Goal: Find contact information: Find contact information

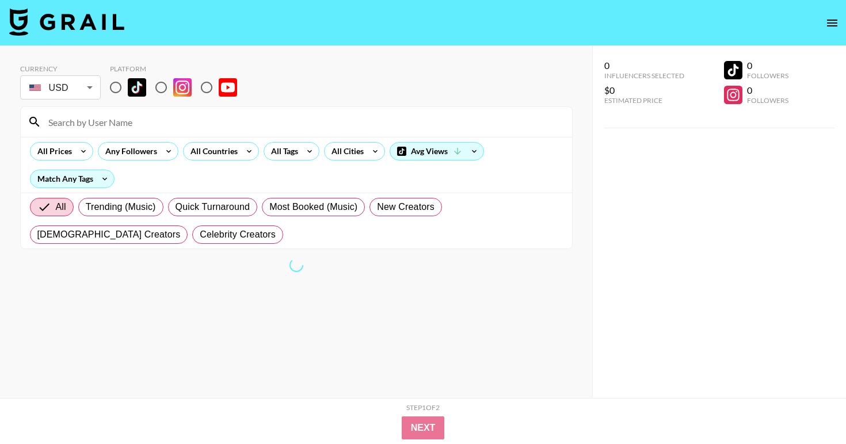
click at [99, 126] on input at bounding box center [302, 122] width 523 height 18
click at [111, 86] on input "radio" at bounding box center [116, 87] width 24 height 24
radio input "true"
click at [294, 148] on div "All Tags" at bounding box center [282, 151] width 36 height 17
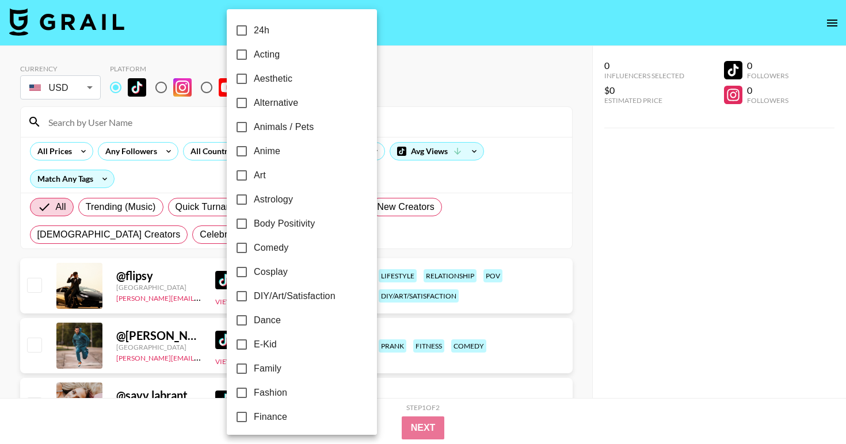
click at [309, 148] on label "Anime" at bounding box center [294, 151] width 129 height 24
click at [254, 148] on input "Anime" at bounding box center [242, 151] width 24 height 24
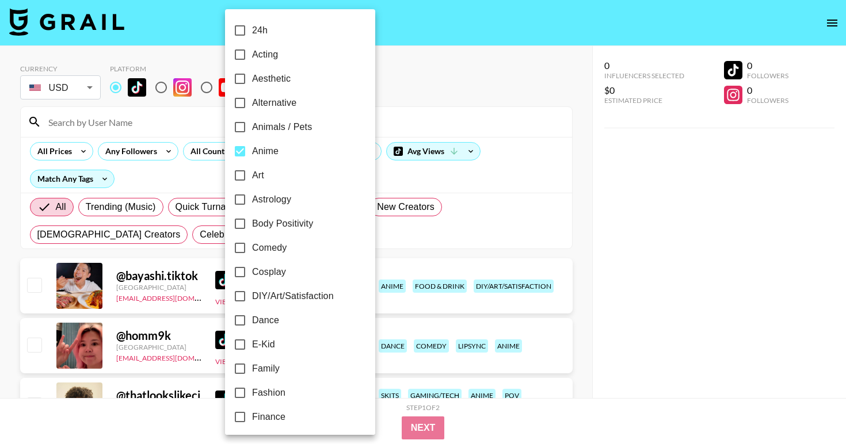
click at [309, 148] on label "Anime" at bounding box center [292, 151] width 129 height 24
click at [252, 148] on input "Anime" at bounding box center [240, 151] width 24 height 24
checkbox input "false"
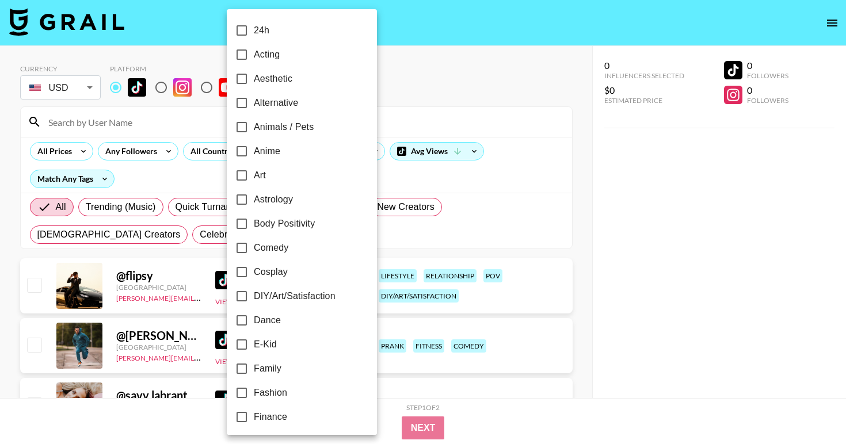
scroll to position [20, 0]
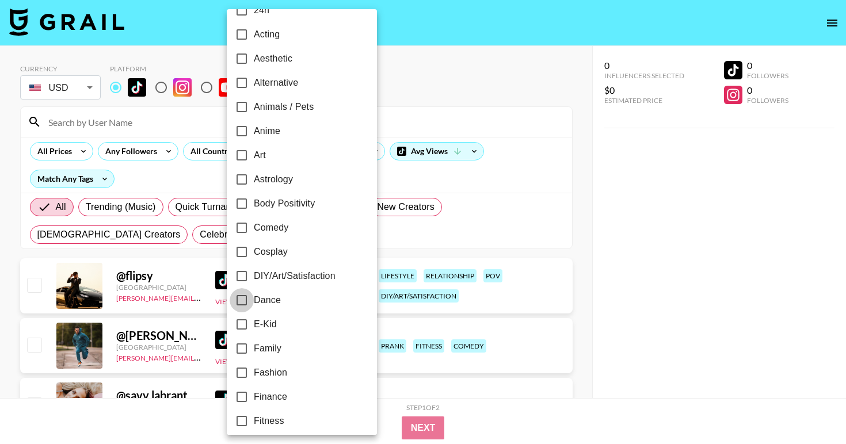
click at [246, 296] on input "Dance" at bounding box center [242, 300] width 24 height 24
checkbox input "true"
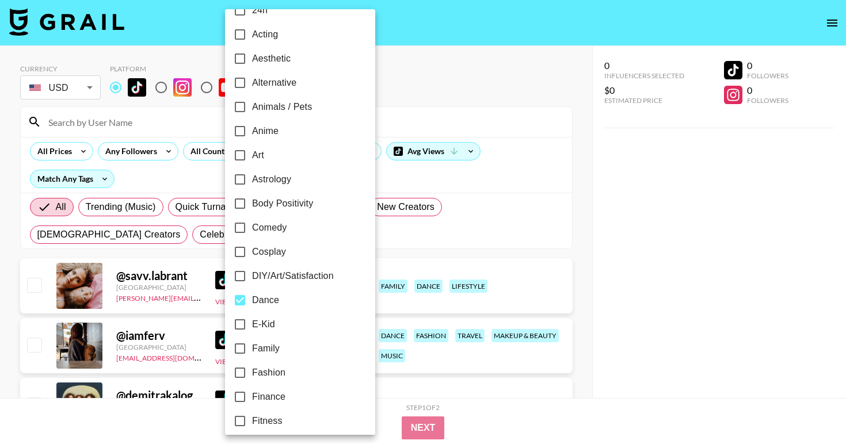
click at [18, 162] on div at bounding box center [423, 222] width 846 height 444
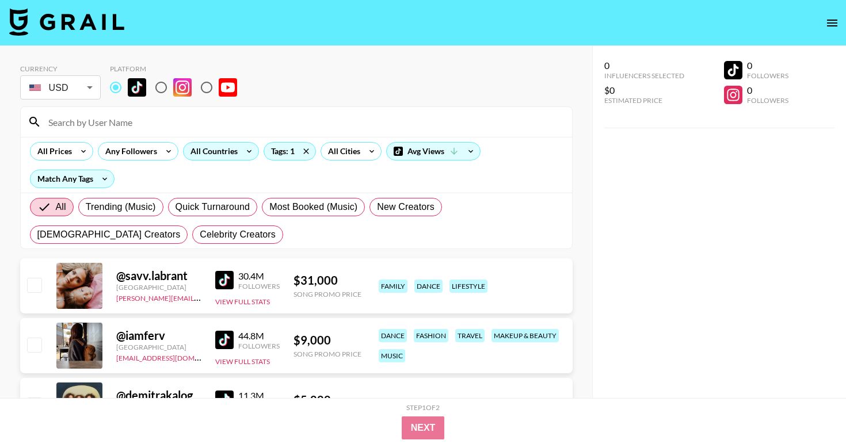
click at [224, 159] on div "All Countries" at bounding box center [211, 151] width 56 height 17
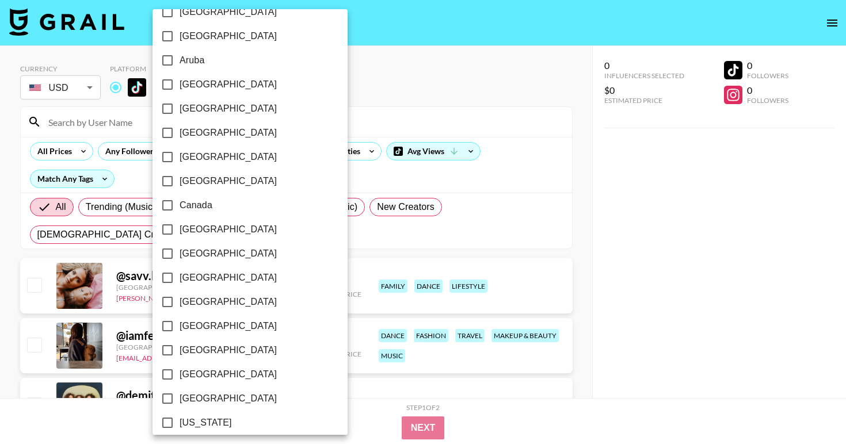
scroll to position [0, 0]
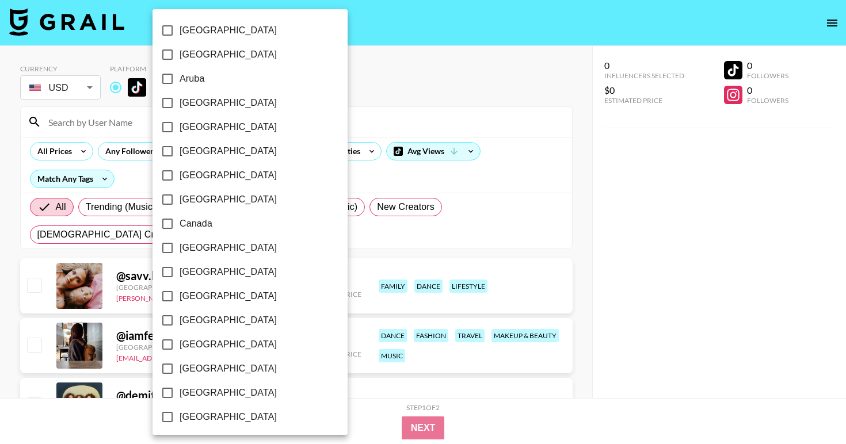
click at [202, 105] on span "[GEOGRAPHIC_DATA]" at bounding box center [227, 103] width 97 height 14
click at [179, 105] on input "[GEOGRAPHIC_DATA]" at bounding box center [167, 103] width 24 height 24
checkbox input "true"
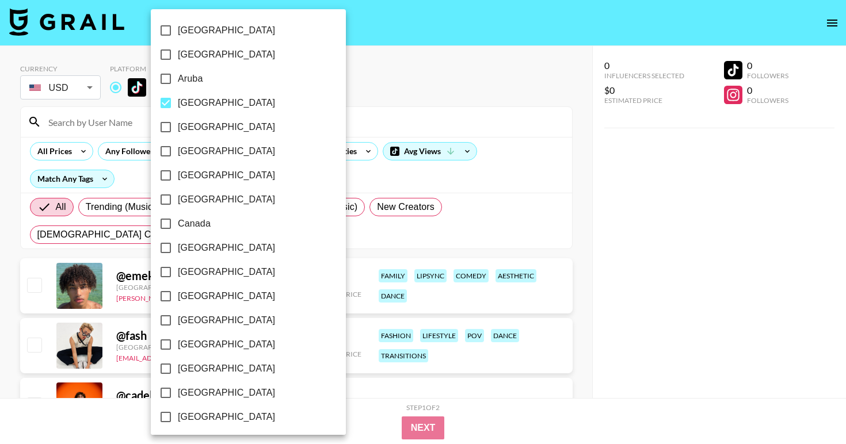
click at [11, 261] on div at bounding box center [423, 222] width 846 height 444
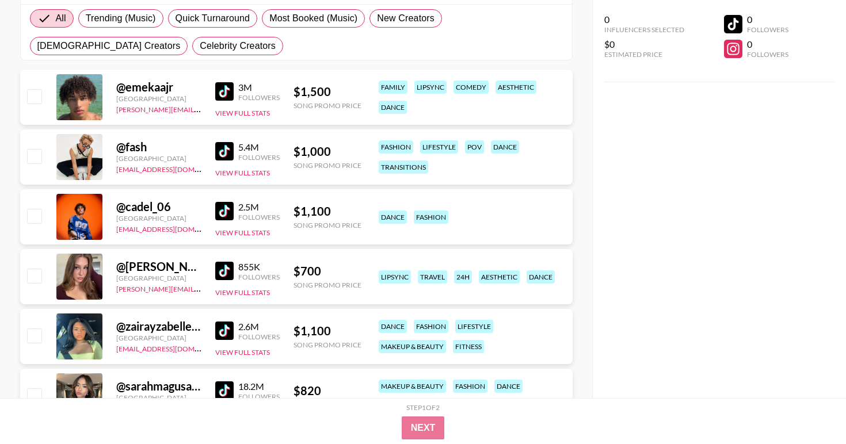
scroll to position [190, 0]
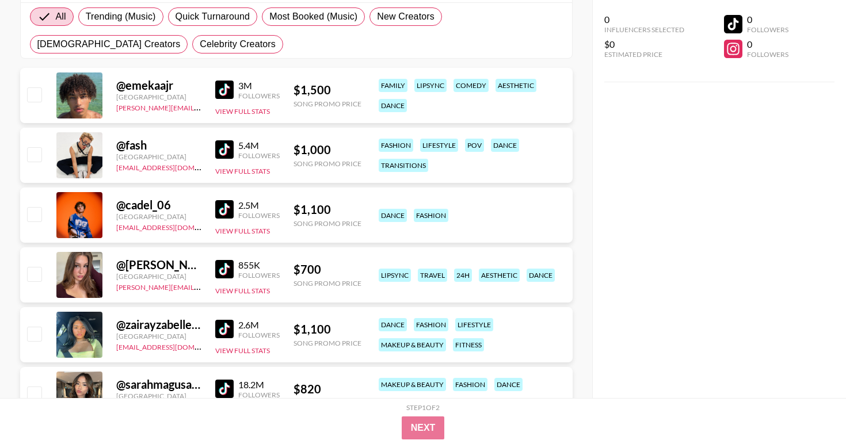
click at [151, 86] on div "@ emekaajr" at bounding box center [158, 85] width 85 height 14
click at [87, 97] on div at bounding box center [79, 95] width 46 height 46
drag, startPoint x: 192, startPoint y: 108, endPoint x: 111, endPoint y: 108, distance: 81.1
click at [111, 108] on div "@ emekaajr [GEOGRAPHIC_DATA] [PERSON_NAME][EMAIL_ADDRESS][DOMAIN_NAME] 3M Follo…" at bounding box center [296, 95] width 552 height 55
copy link "[PERSON_NAME][EMAIL_ADDRESS][DOMAIN_NAME]"
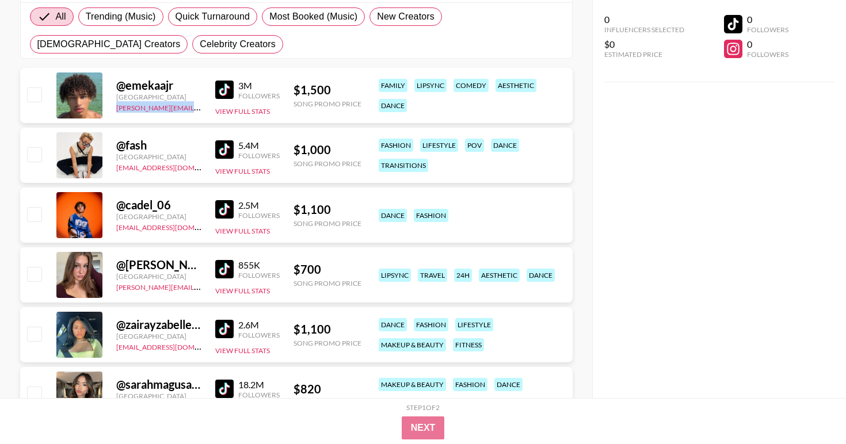
click at [224, 87] on img at bounding box center [224, 90] width 18 height 18
drag, startPoint x: 182, startPoint y: 86, endPoint x: 116, endPoint y: 86, distance: 65.6
click at [116, 86] on div "@ emekaajr" at bounding box center [158, 85] width 85 height 14
copy div "@ emekaajr"
click at [226, 149] on img at bounding box center [224, 149] width 18 height 18
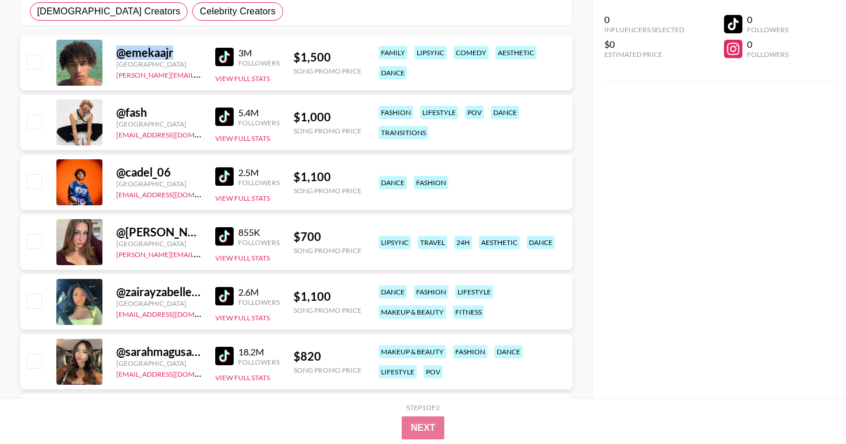
scroll to position [224, 0]
drag, startPoint x: 189, startPoint y: 312, endPoint x: 115, endPoint y: 312, distance: 74.2
click at [115, 312] on div "@ zairayzabelleee Australia [EMAIL_ADDRESS][DOMAIN_NAME] 2.6M Followers View Fu…" at bounding box center [296, 301] width 552 height 55
copy link "[EMAIL_ADDRESS][DOMAIN_NAME]"
drag, startPoint x: 201, startPoint y: 293, endPoint x: 120, endPoint y: 293, distance: 81.1
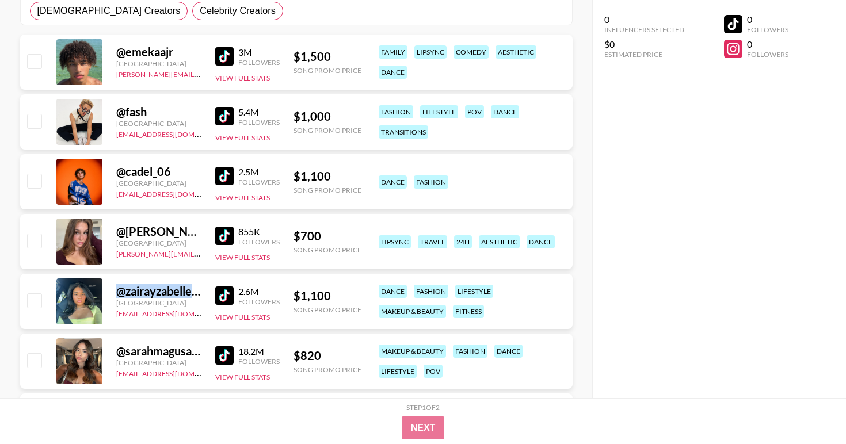
click at [120, 293] on div "@ zairayzabelleee Australia [EMAIL_ADDRESS][DOMAIN_NAME] 2.6M Followers View Fu…" at bounding box center [296, 301] width 552 height 55
copy div "@ zairayzabellee"
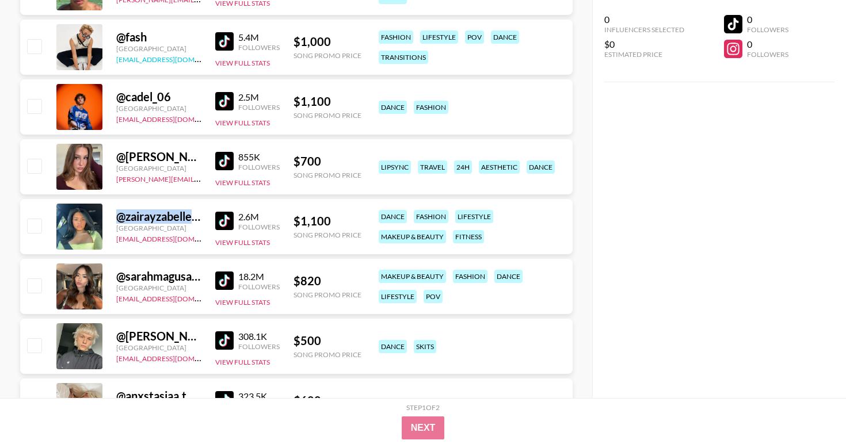
scroll to position [300, 0]
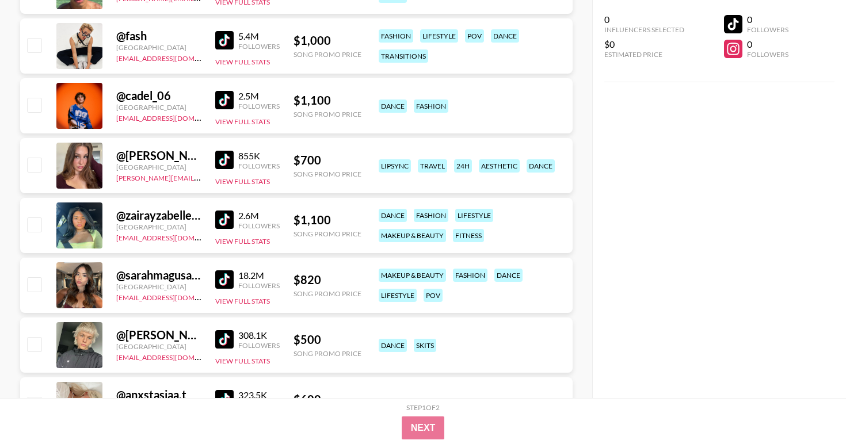
click at [150, 158] on div "@ vanessa_knighttt" at bounding box center [158, 155] width 85 height 14
copy div "@ vanessa_knighttt"
drag, startPoint x: 202, startPoint y: 154, endPoint x: 126, endPoint y: 154, distance: 76.5
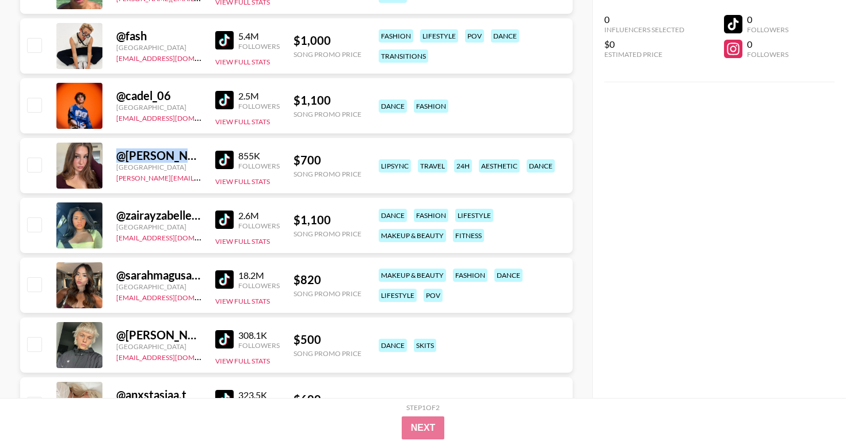
click at [126, 154] on div "@ vanessa_knighttt Australia [PERSON_NAME][EMAIL_ADDRESS][DOMAIN_NAME] 855K Fol…" at bounding box center [296, 165] width 552 height 55
click at [116, 152] on div "@ vanessa_knighttt" at bounding box center [158, 155] width 85 height 14
drag, startPoint x: 116, startPoint y: 152, endPoint x: 196, endPoint y: 154, distance: 80.0
click at [196, 154] on div "@ vanessa_knighttt" at bounding box center [158, 155] width 85 height 14
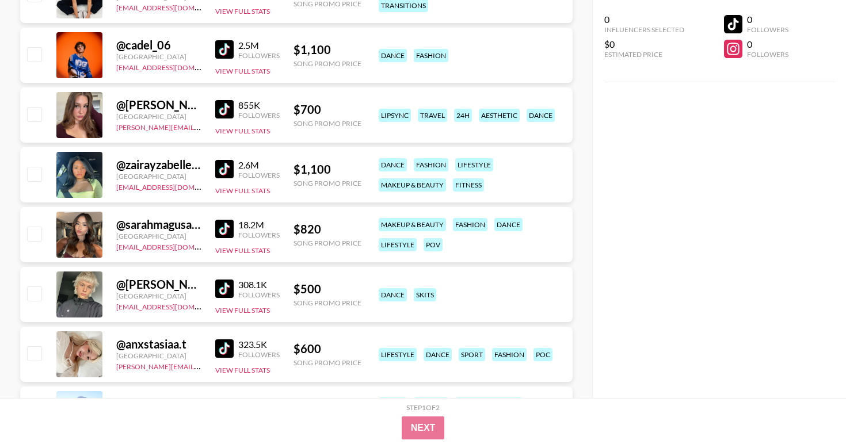
scroll to position [355, 0]
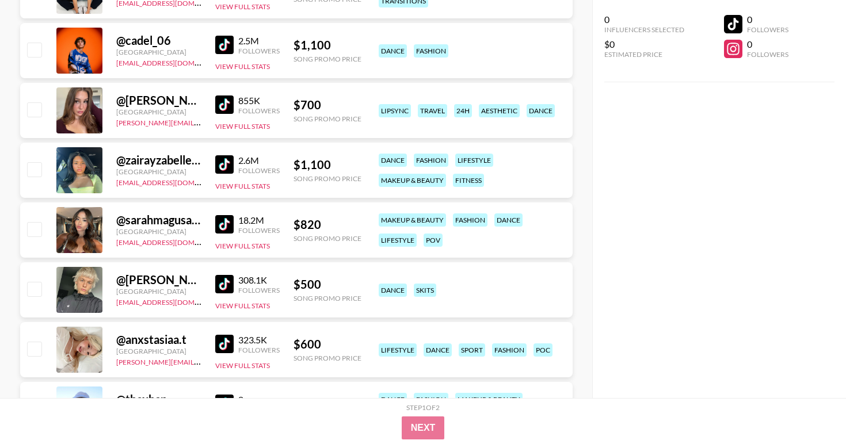
click at [168, 221] on div "@ sarahmagusara" at bounding box center [158, 220] width 85 height 14
copy div "@ sarahmagusara"
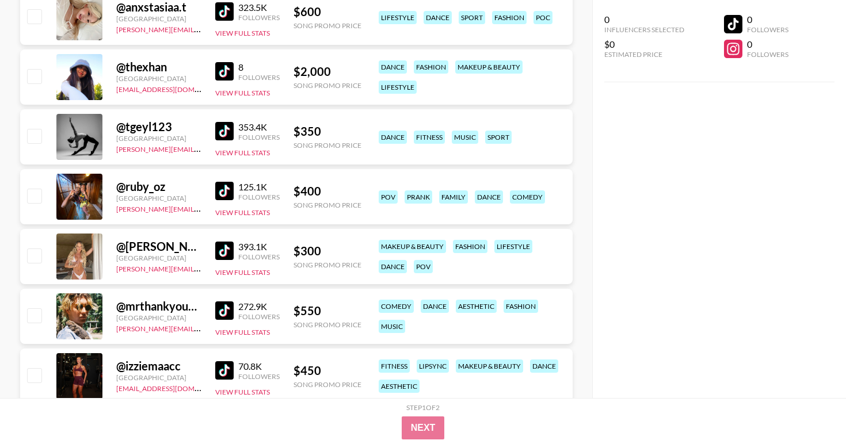
scroll to position [688, 0]
click at [170, 243] on div "@ [PERSON_NAME].[PERSON_NAME]" at bounding box center [158, 246] width 85 height 14
copy div "@ [PERSON_NAME].[PERSON_NAME]"
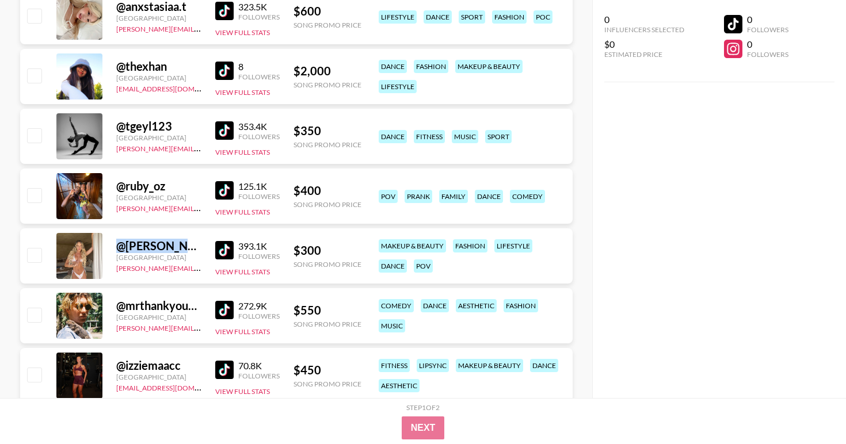
click at [170, 243] on div "@ [PERSON_NAME].[PERSON_NAME]" at bounding box center [158, 246] width 85 height 14
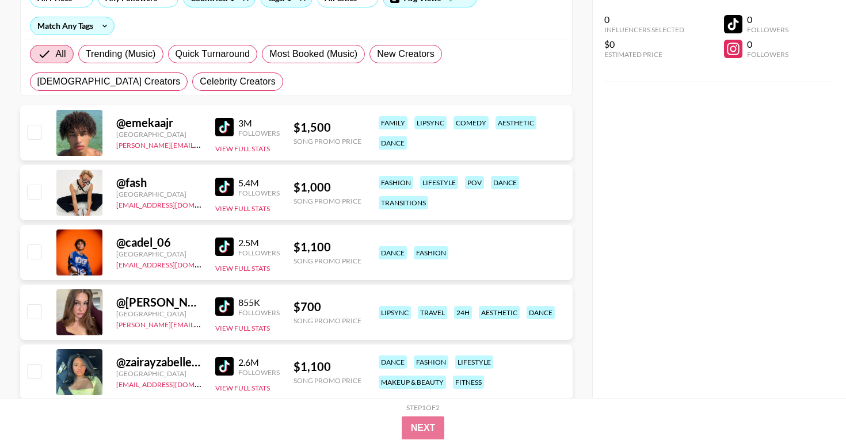
scroll to position [0, 0]
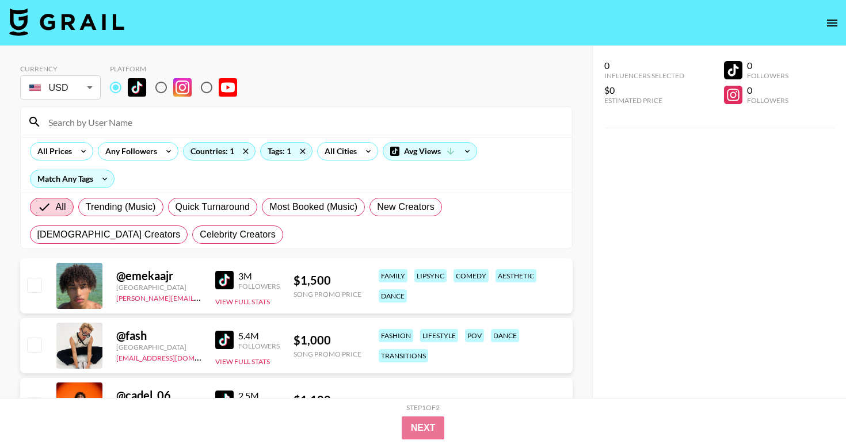
click at [168, 95] on input "radio" at bounding box center [161, 87] width 24 height 24
radio input "true"
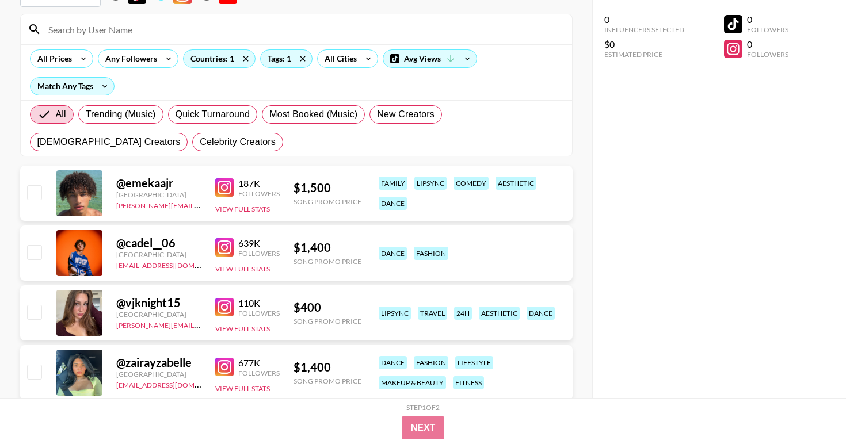
scroll to position [96, 0]
